Goal: Information Seeking & Learning: Learn about a topic

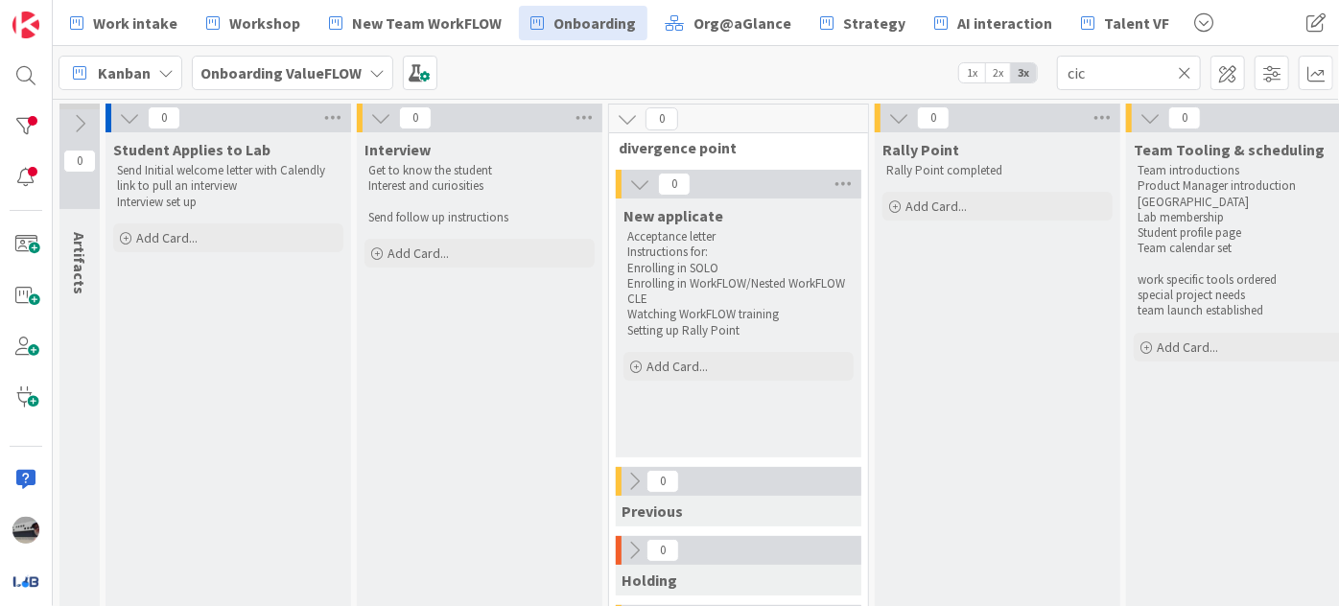
scroll to position [261, 671]
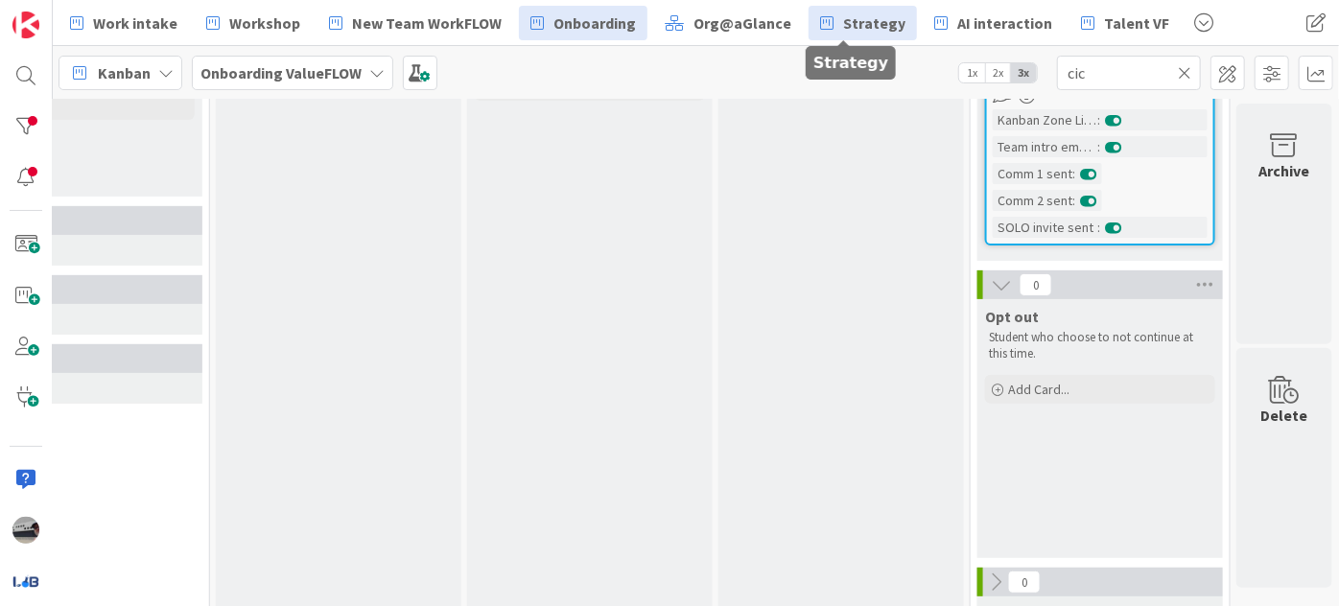
click at [857, 26] on span "Strategy" at bounding box center [874, 23] width 62 height 23
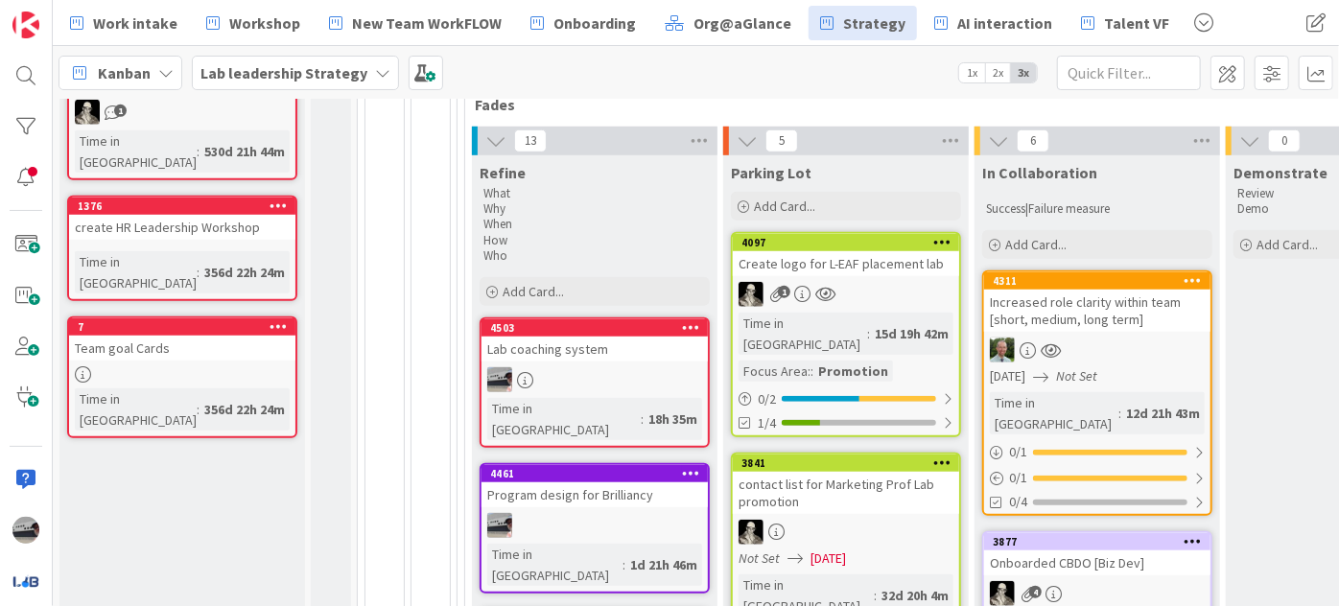
scroll to position [697, 0]
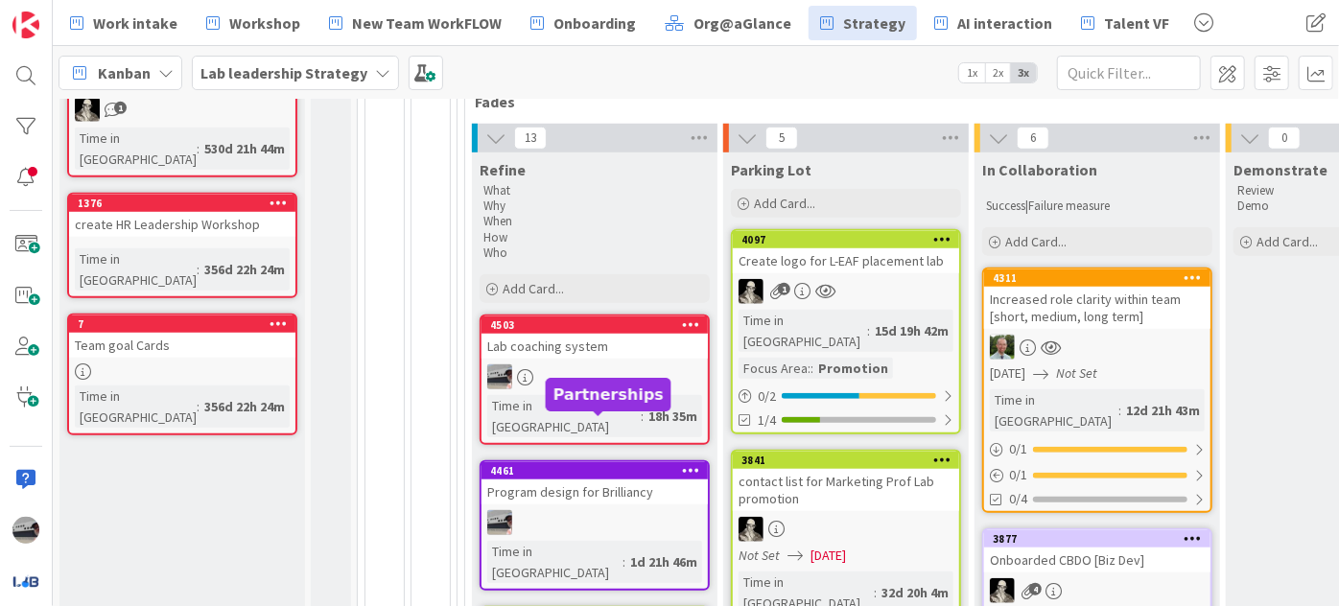
click at [559, 480] on div "Program design for Brilliancy" at bounding box center [595, 492] width 226 height 25
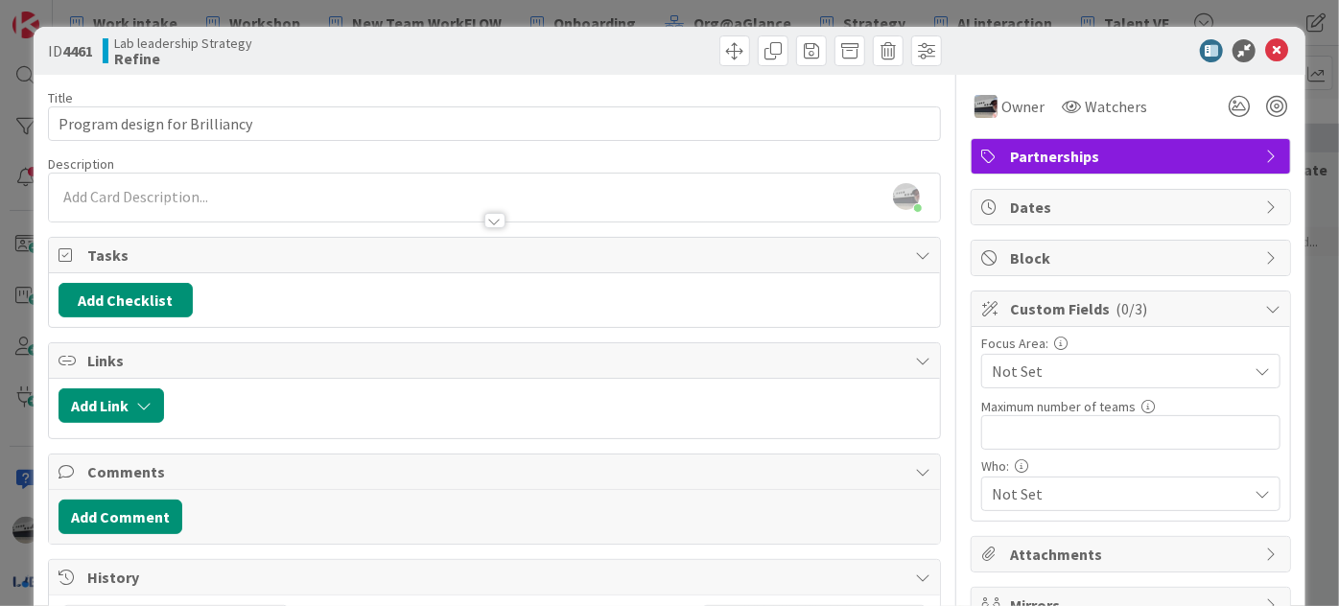
click at [1265, 547] on icon at bounding box center [1272, 554] width 15 height 15
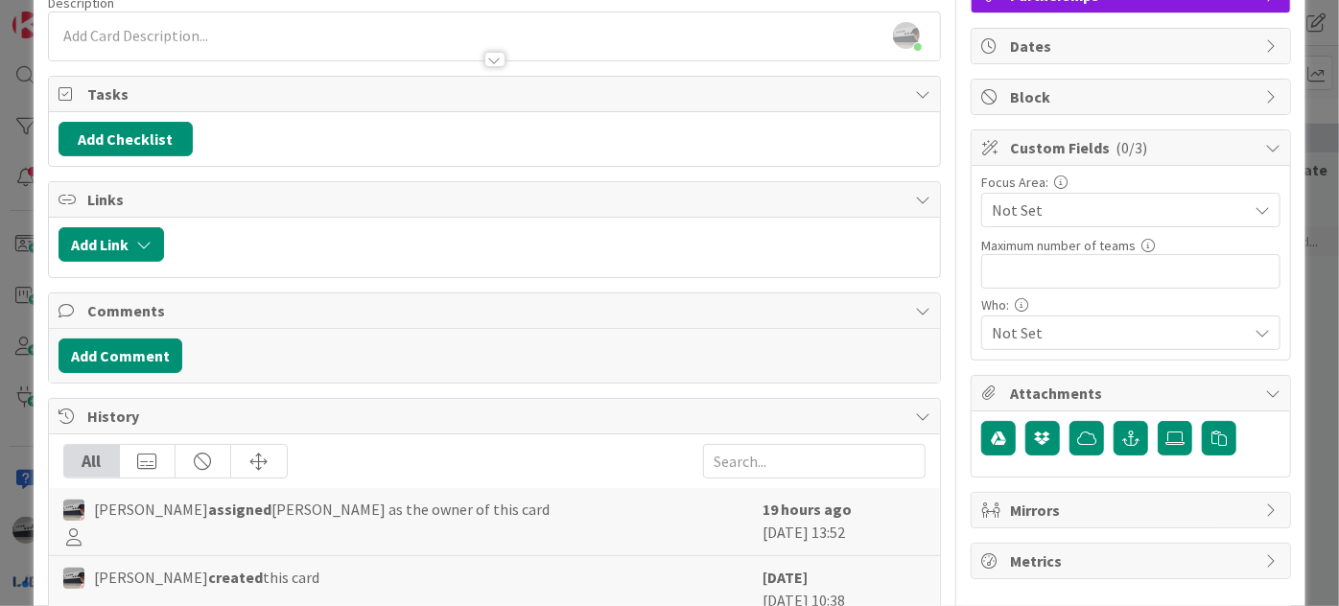
scroll to position [174, 0]
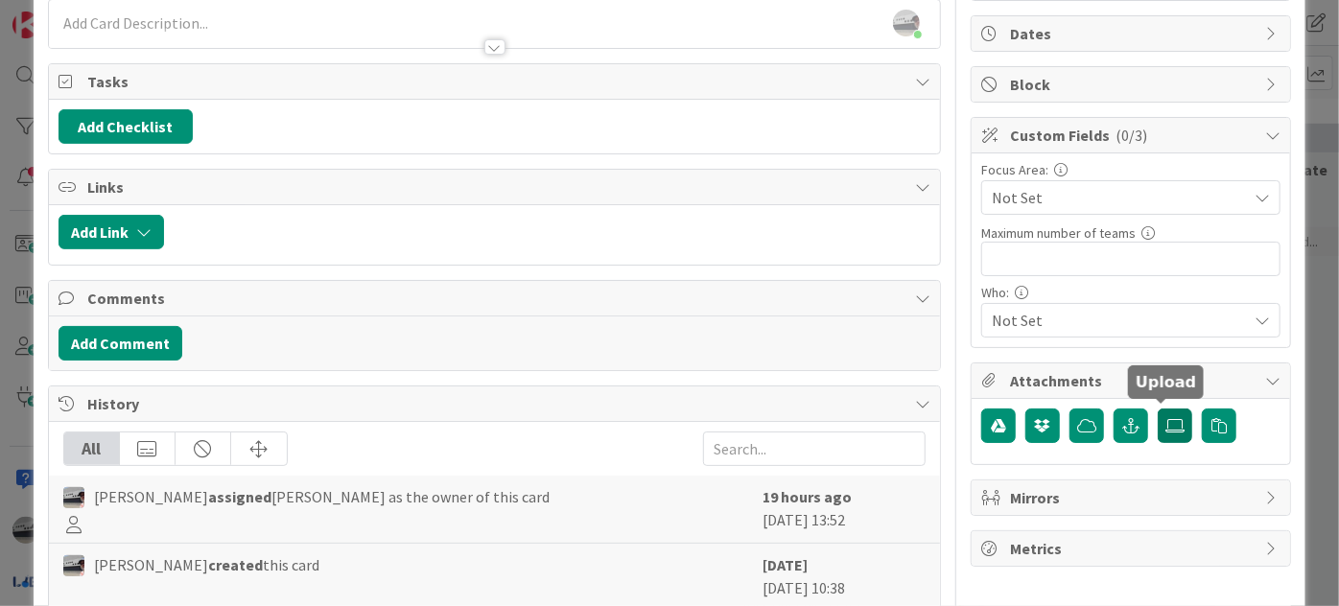
click at [1167, 434] on label at bounding box center [1175, 426] width 35 height 35
click at [1158, 409] on input "file" at bounding box center [1158, 409] width 0 height 0
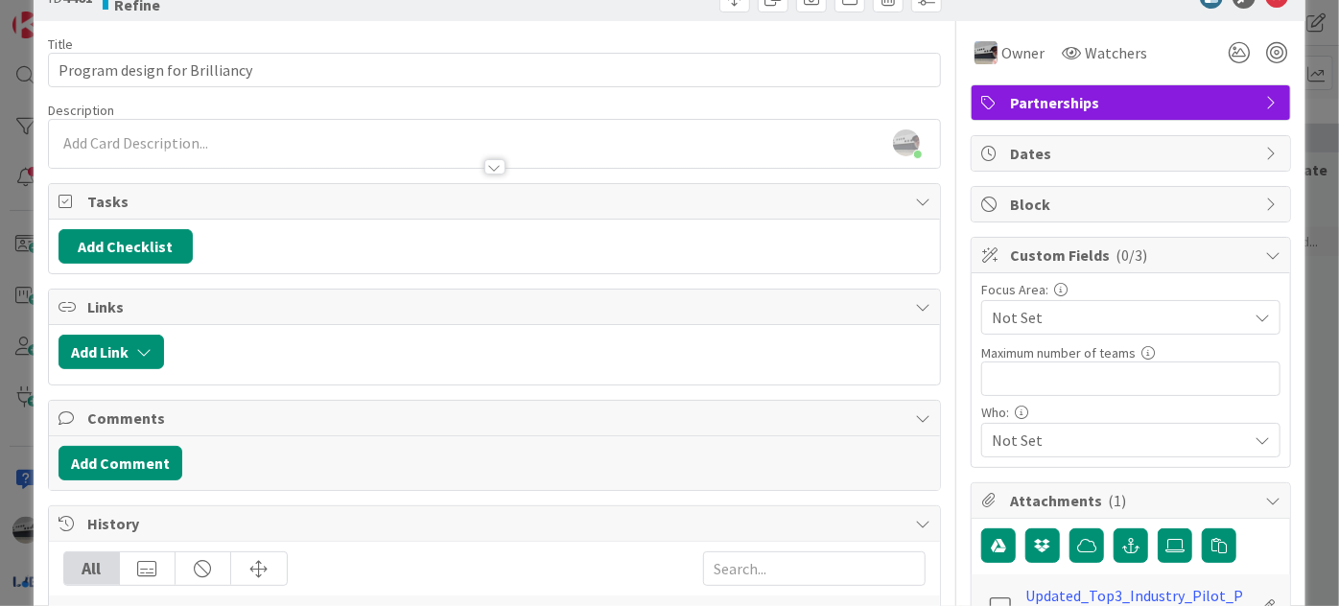
scroll to position [0, 0]
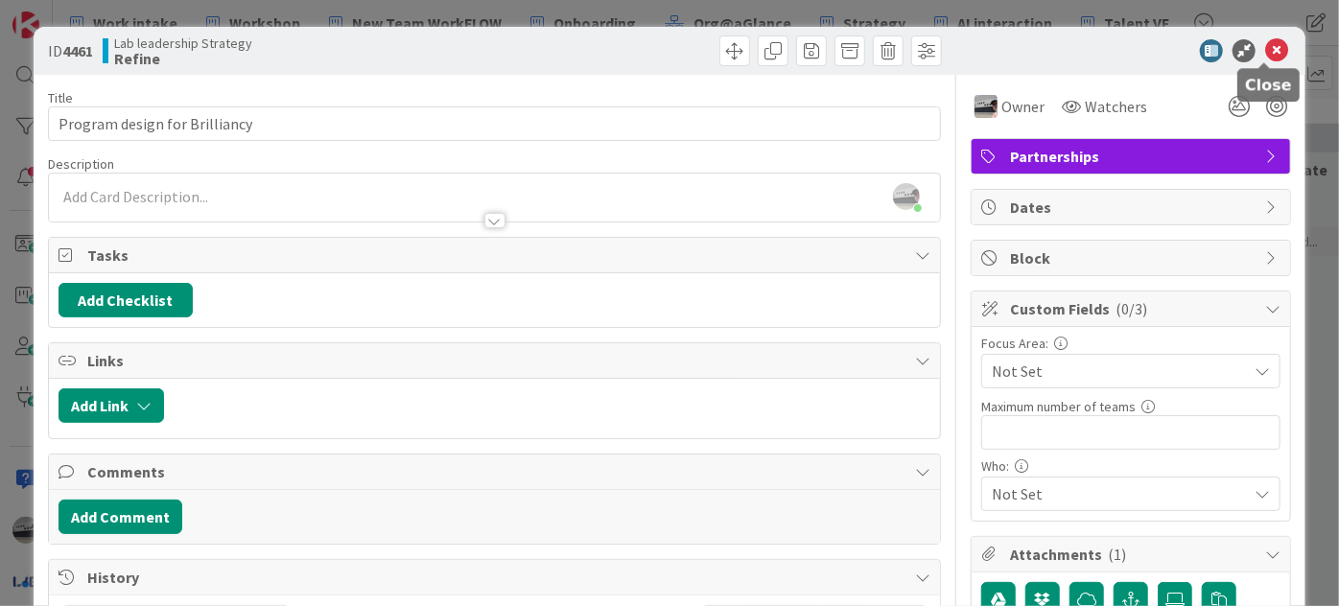
click at [1265, 49] on icon at bounding box center [1276, 50] width 23 height 23
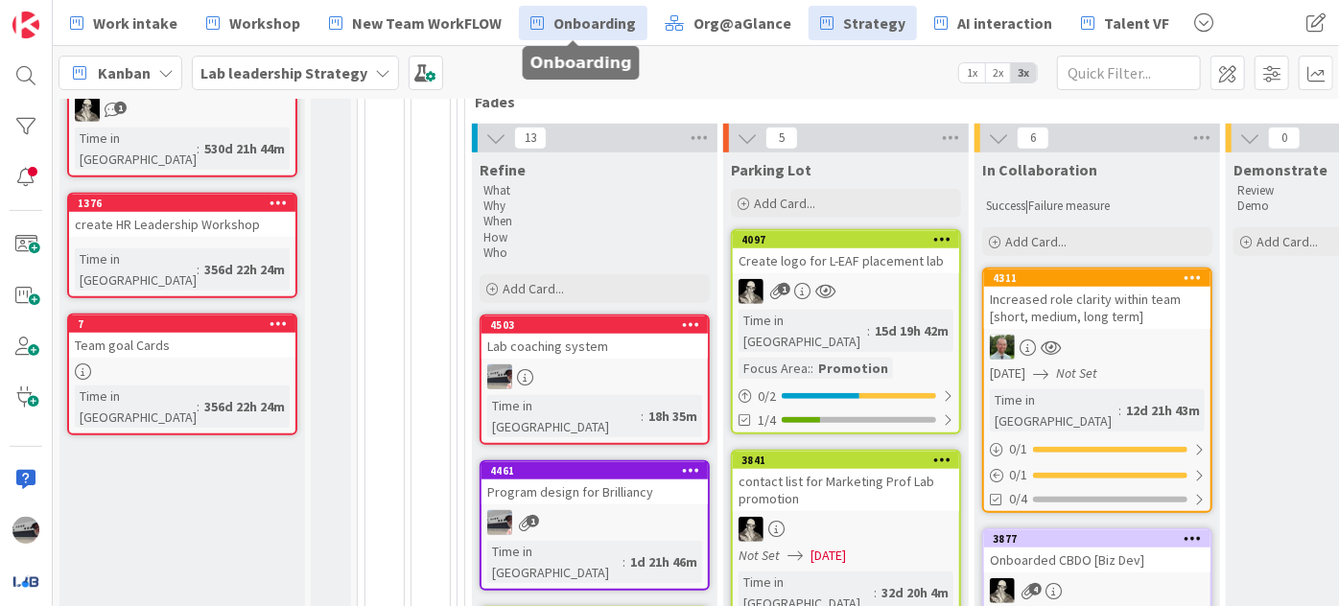
click at [582, 27] on span "Onboarding" at bounding box center [595, 23] width 83 height 23
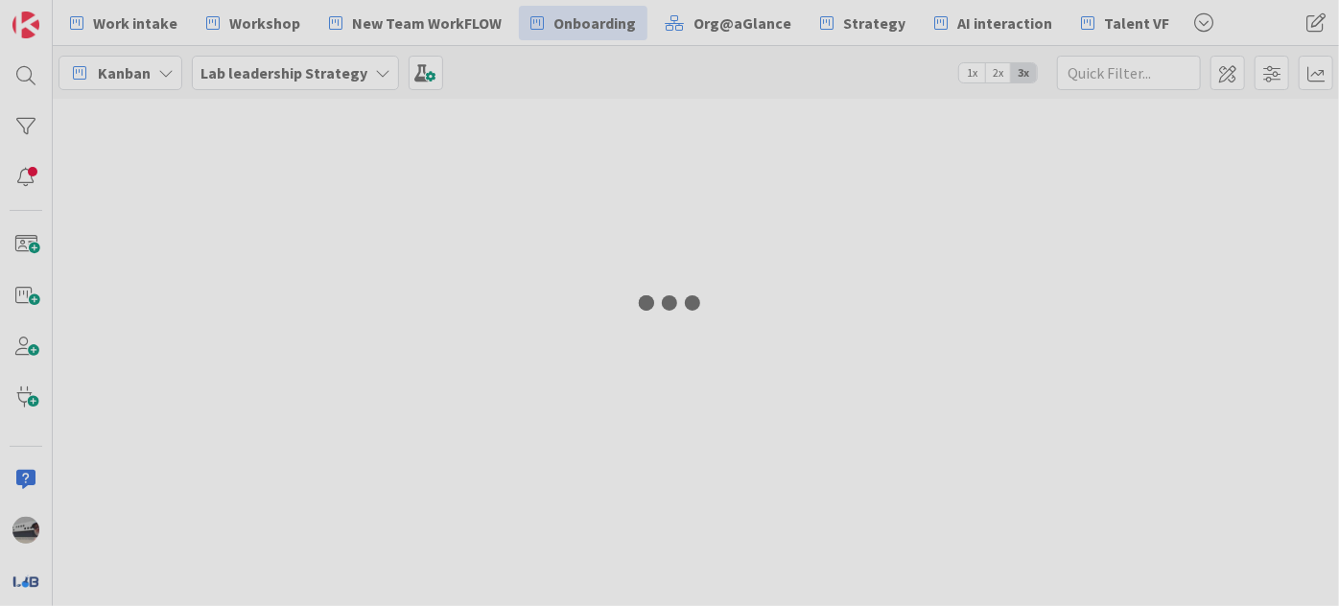
type input "cic"
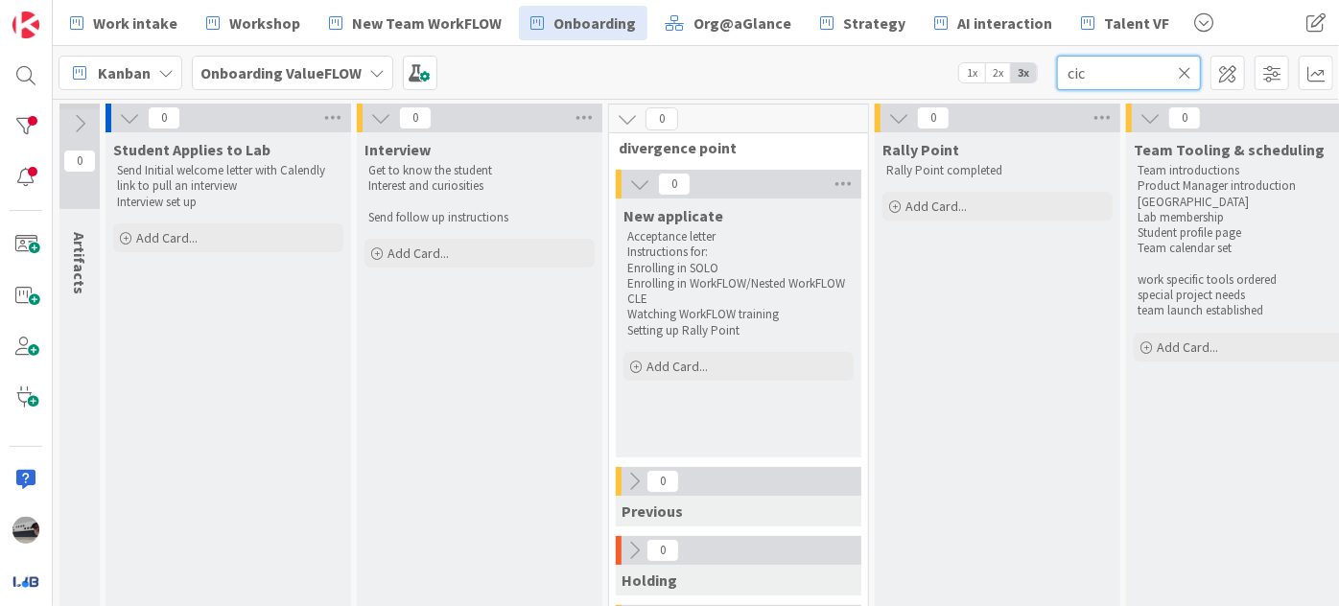
click at [1190, 81] on input "cic" at bounding box center [1129, 73] width 144 height 35
click at [1185, 68] on icon at bounding box center [1184, 72] width 13 height 17
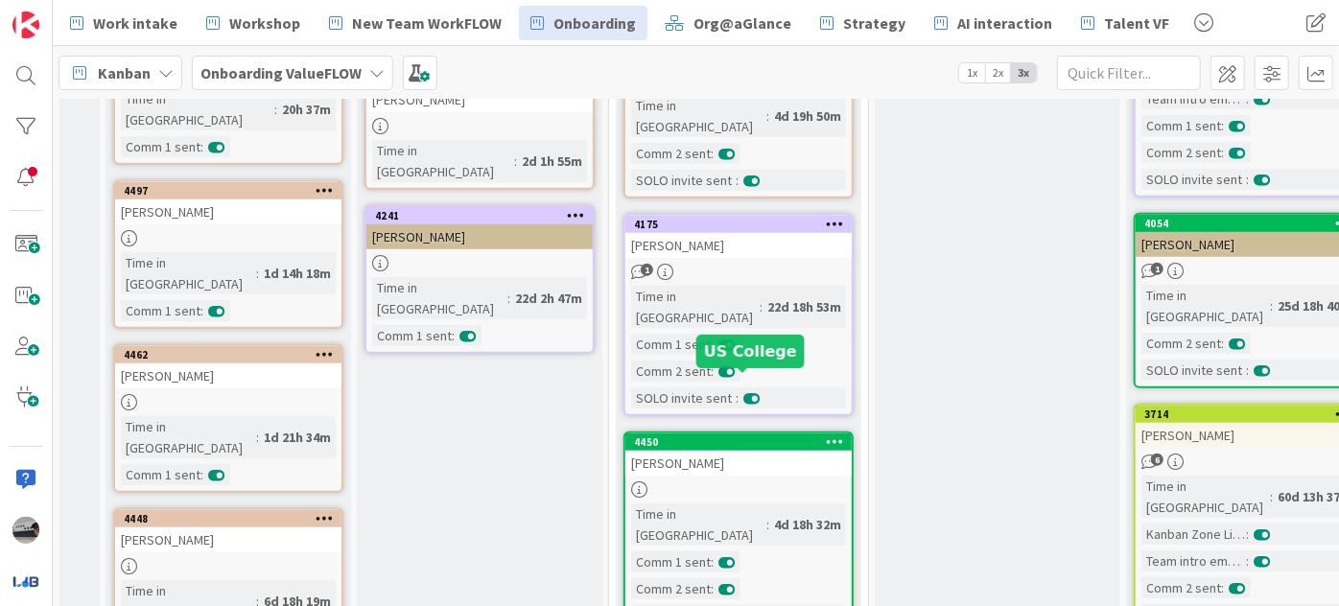
scroll to position [693, 0]
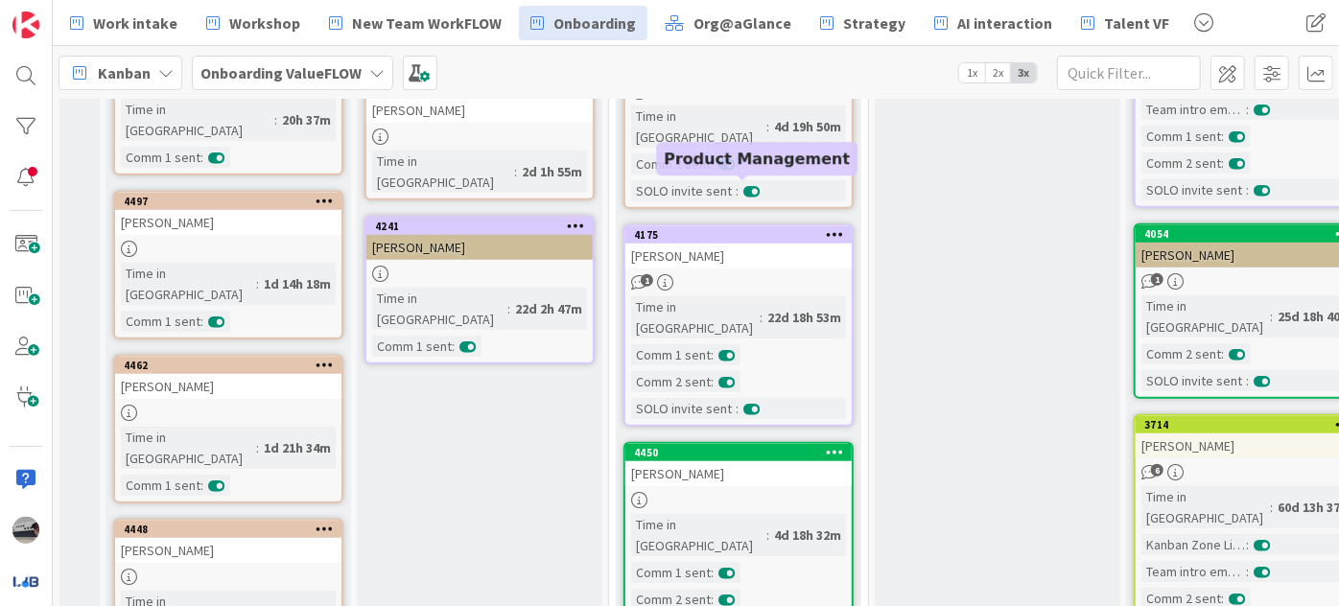
click at [736, 228] on div "4175" at bounding box center [743, 234] width 218 height 13
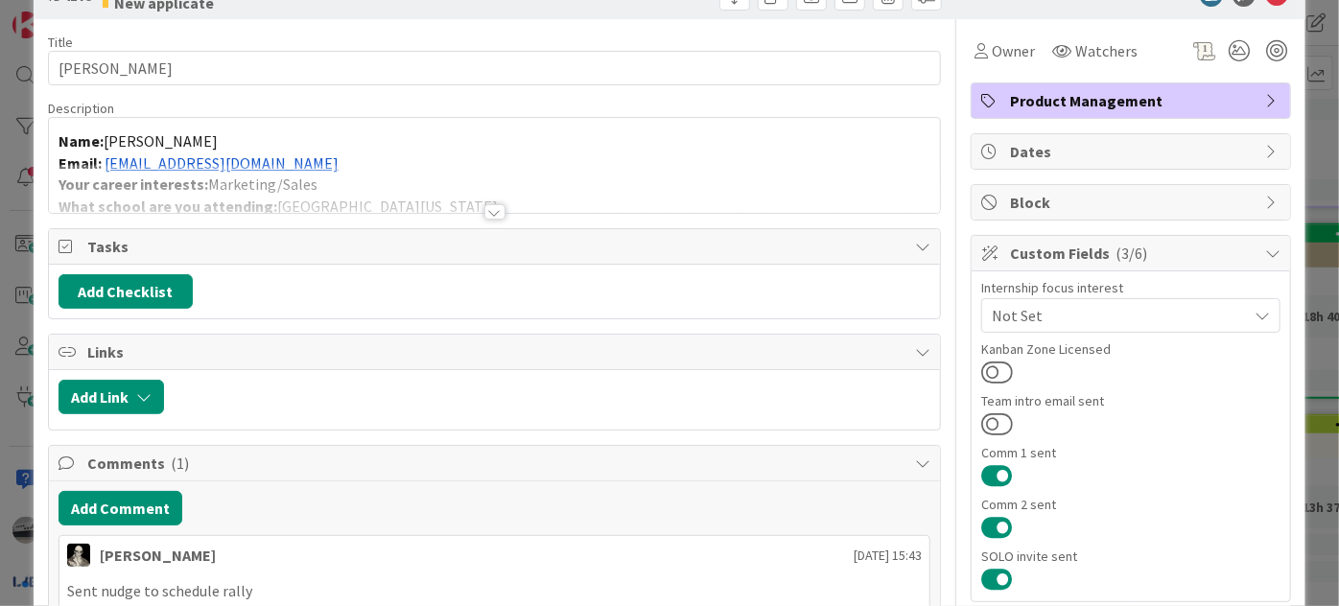
scroll to position [86, 0]
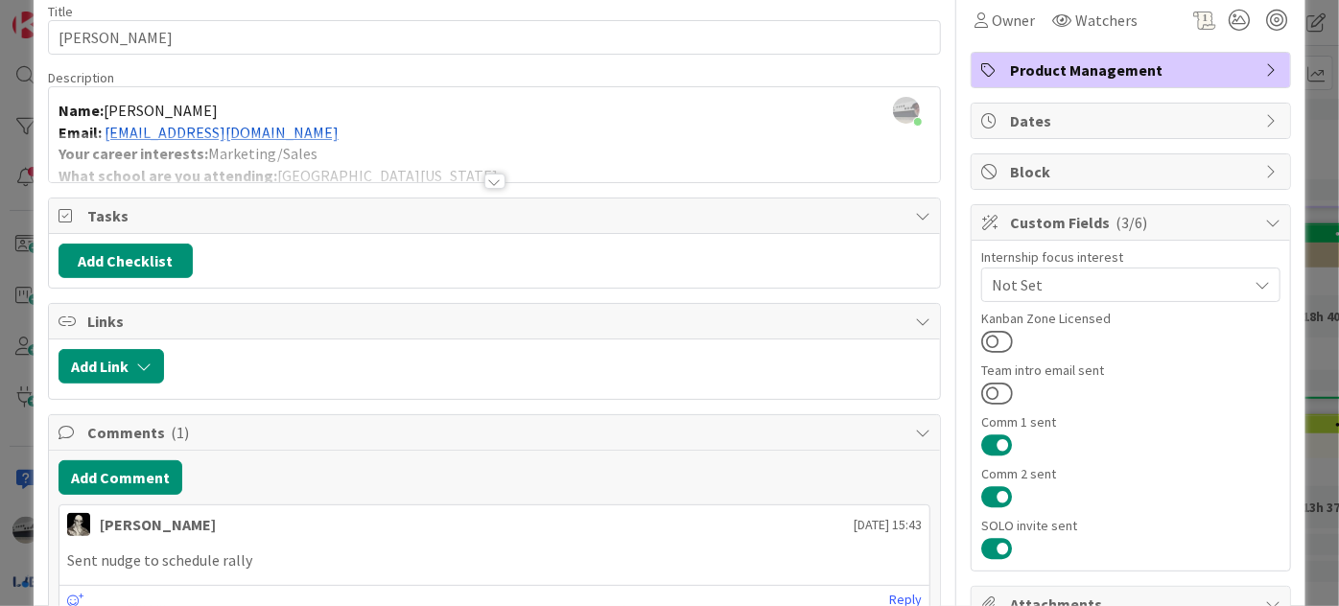
click at [485, 174] on div at bounding box center [494, 181] width 21 height 15
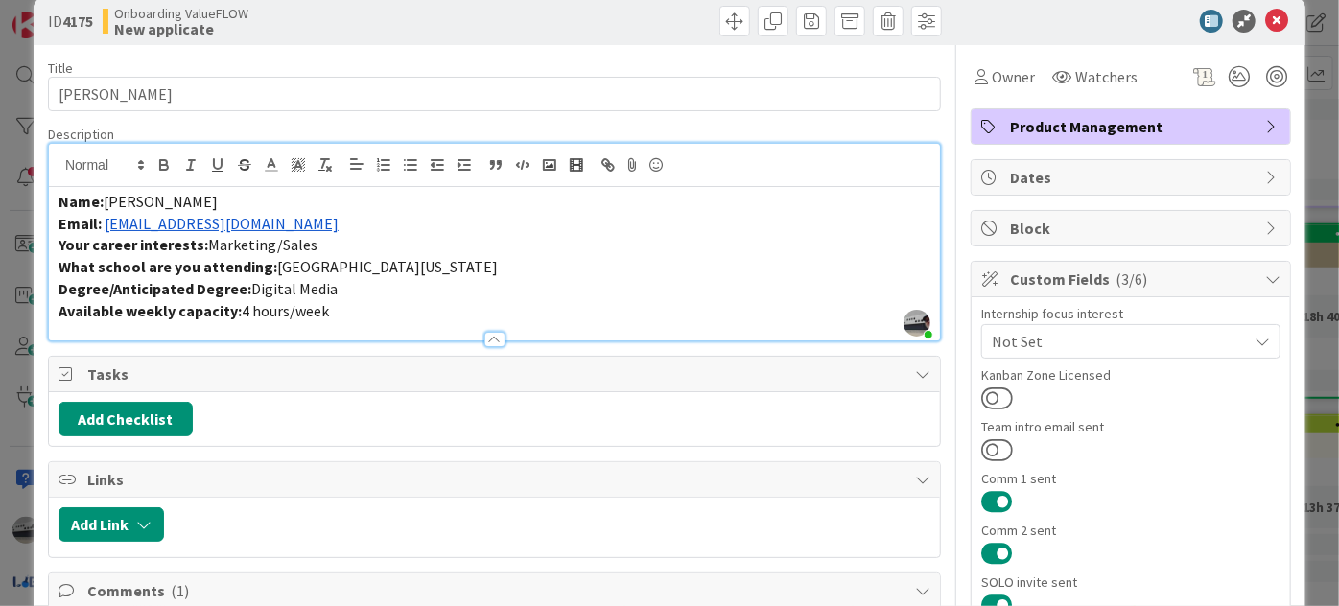
scroll to position [0, 0]
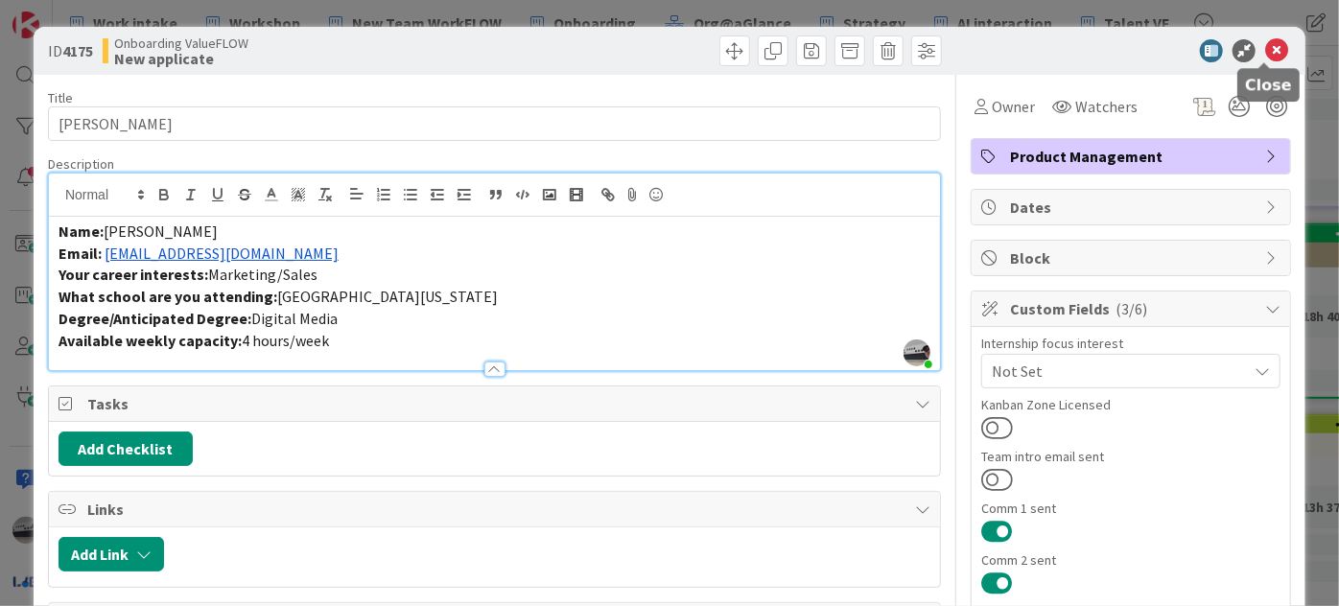
click at [1265, 42] on icon at bounding box center [1276, 50] width 23 height 23
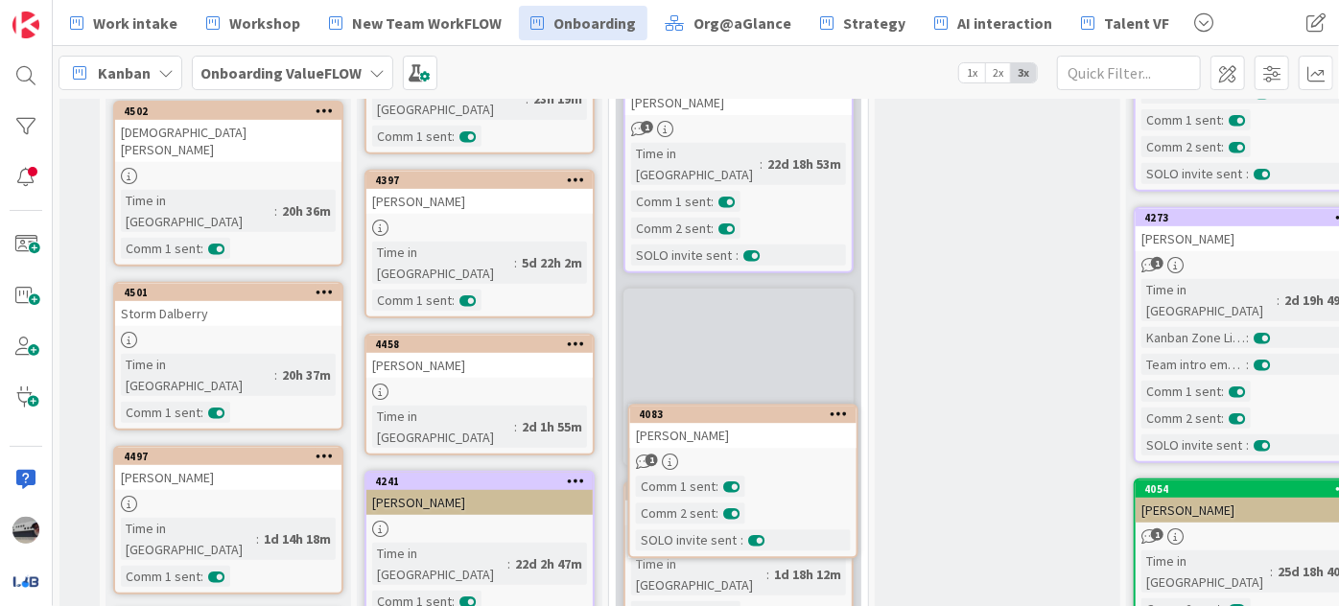
scroll to position [453, 0]
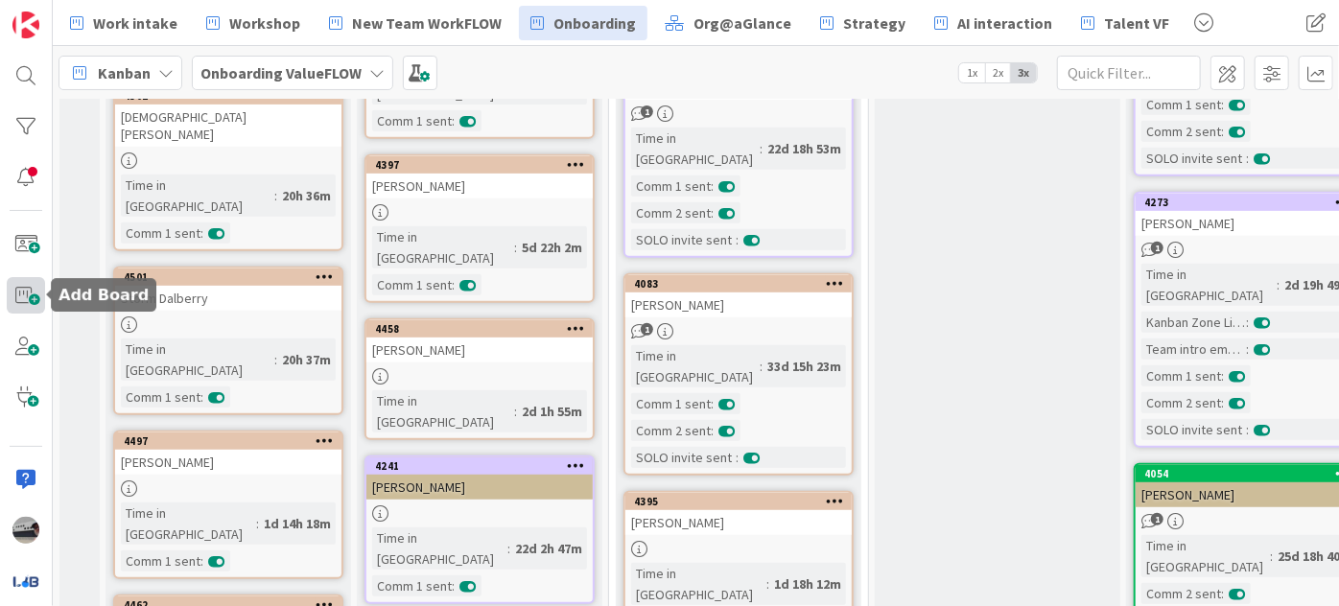
click at [10, 291] on span at bounding box center [26, 294] width 38 height 35
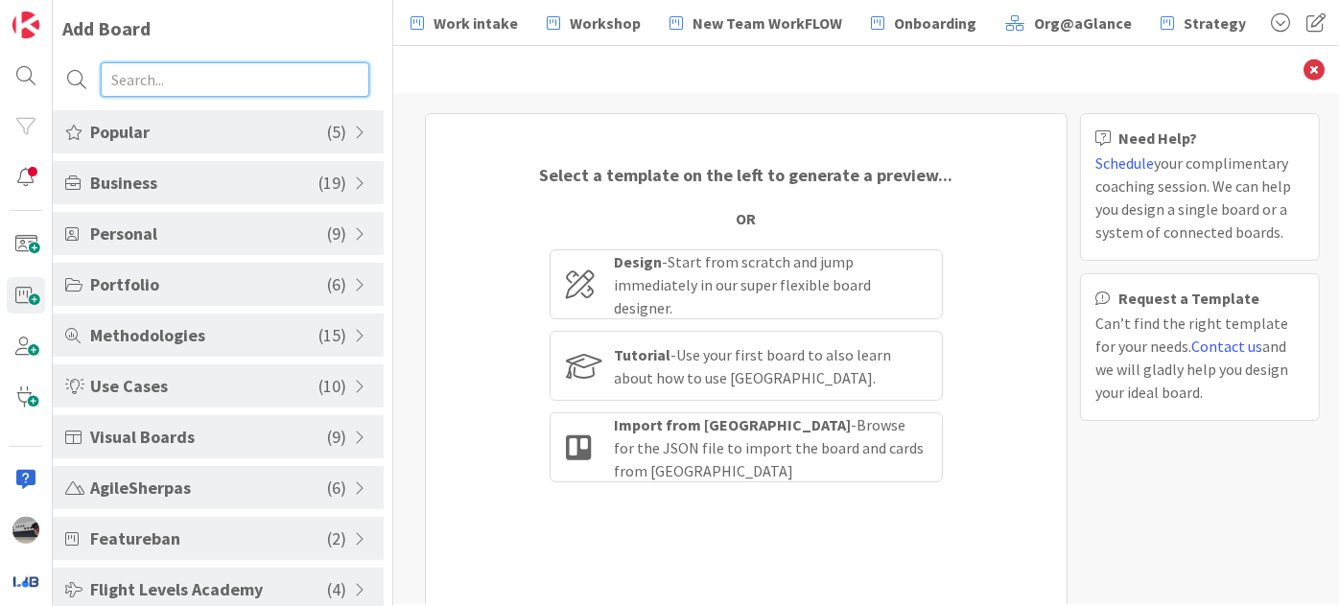
click at [186, 82] on input "text" at bounding box center [235, 79] width 269 height 35
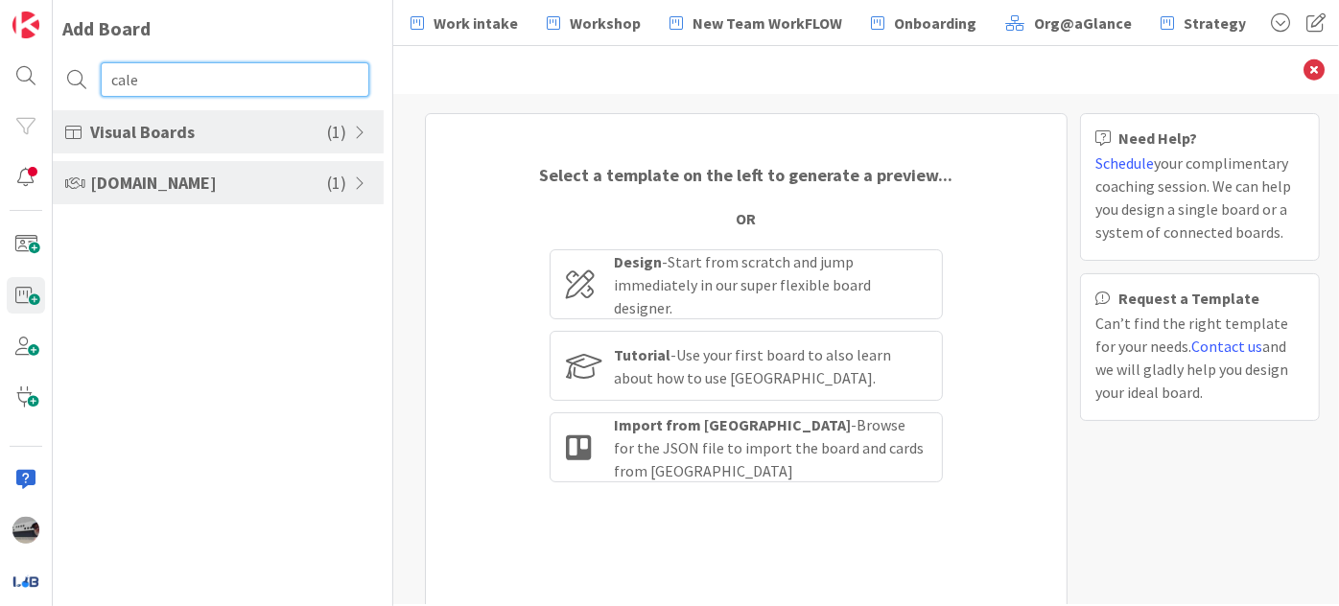
type input "cale"
click at [362, 132] on span at bounding box center [362, 132] width 17 height 15
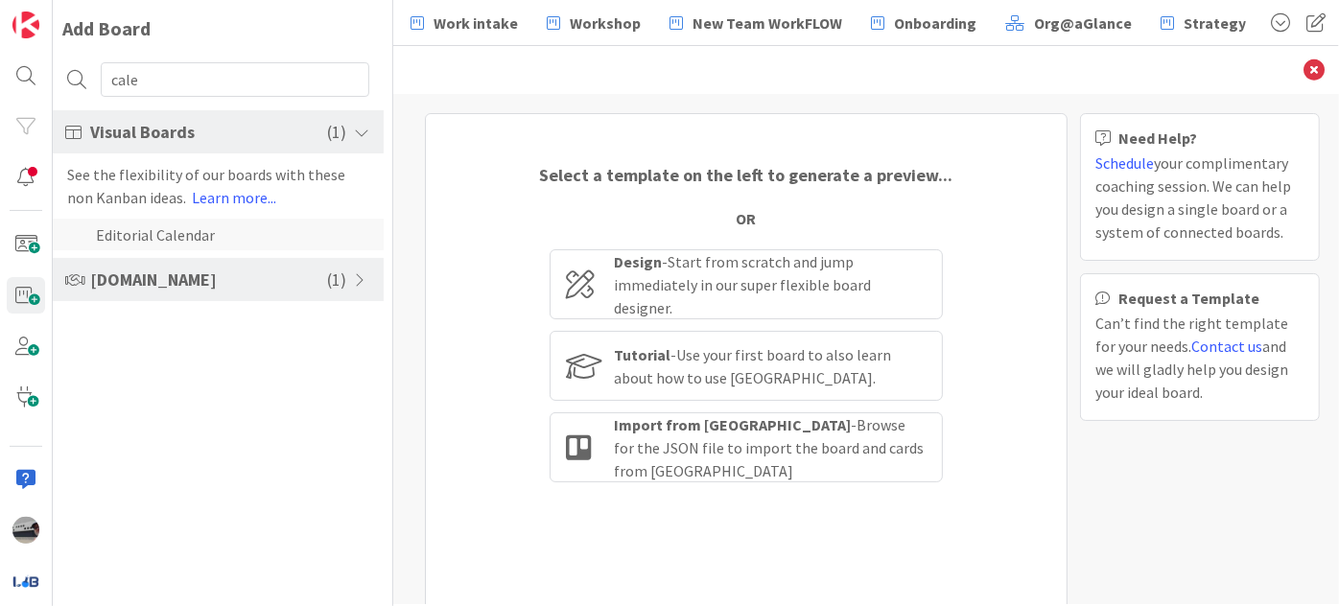
click at [180, 237] on li "Editorial Calendar" at bounding box center [218, 235] width 331 height 32
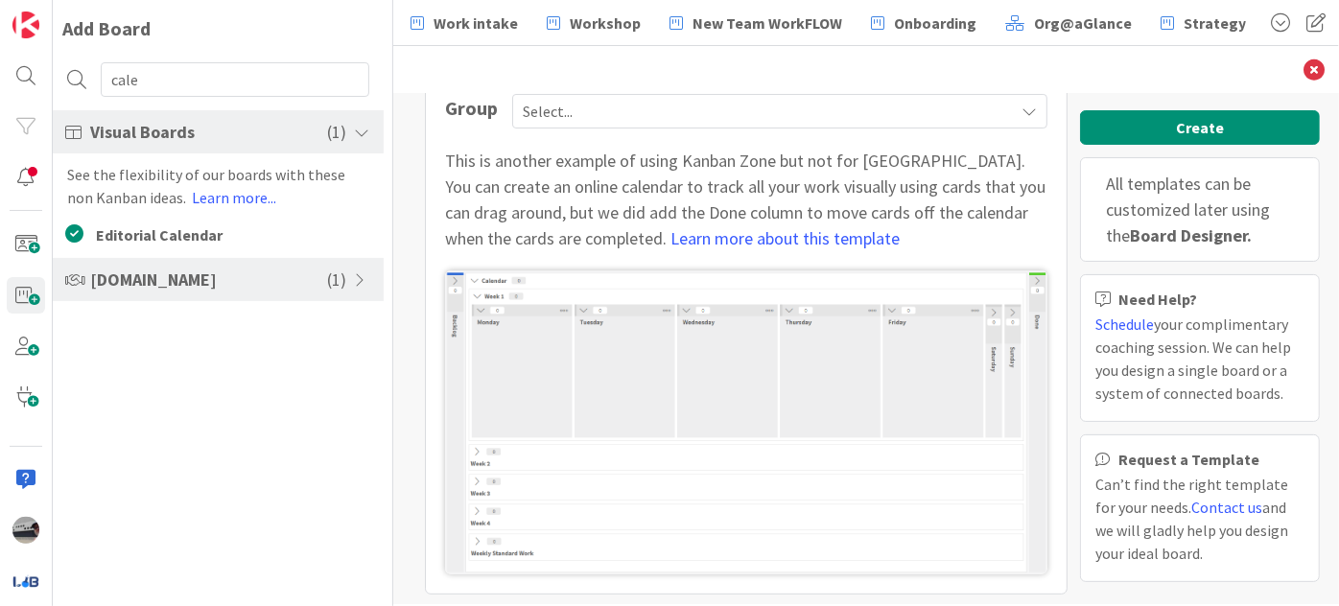
scroll to position [88, 0]
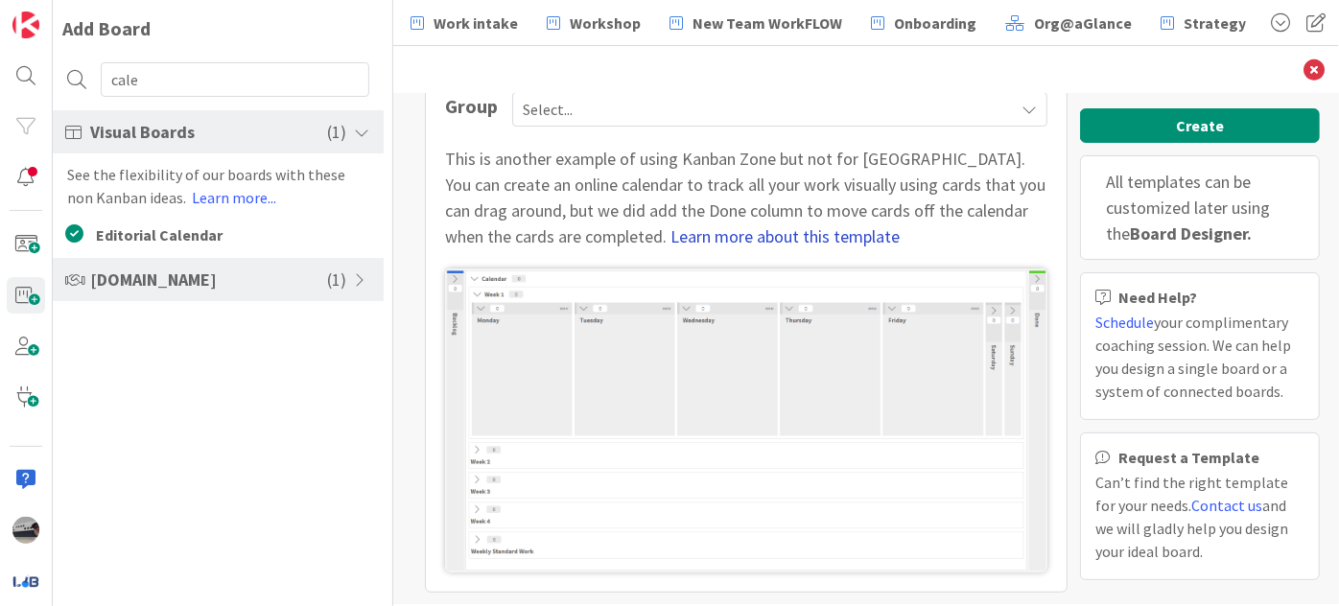
click at [736, 233] on link "Learn more about this template" at bounding box center [785, 236] width 229 height 22
